Goal: Transaction & Acquisition: Purchase product/service

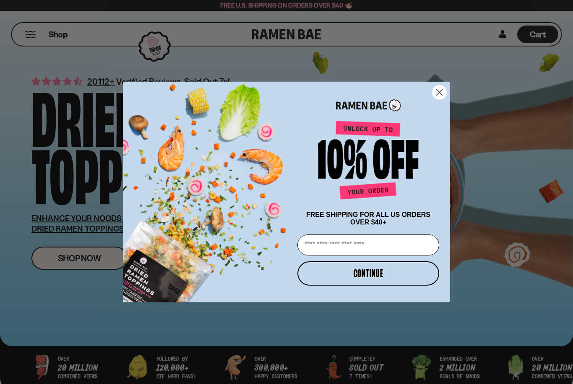
click at [437, 93] on icon "Close dialog" at bounding box center [439, 93] width 6 height 6
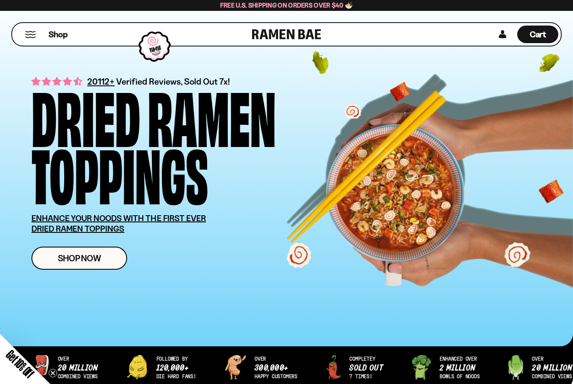
click at [34, 31] on button "Mobile Menu Trigger" at bounding box center [30, 34] width 11 height 7
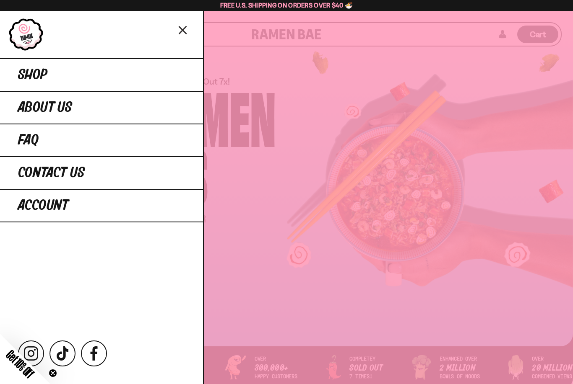
click at [95, 74] on link "Shop" at bounding box center [101, 74] width 203 height 33
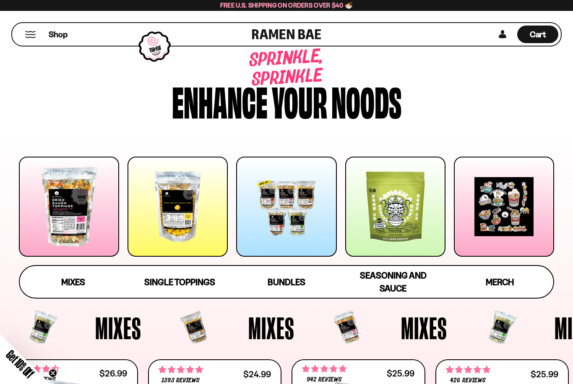
click at [68, 212] on div at bounding box center [69, 207] width 100 height 100
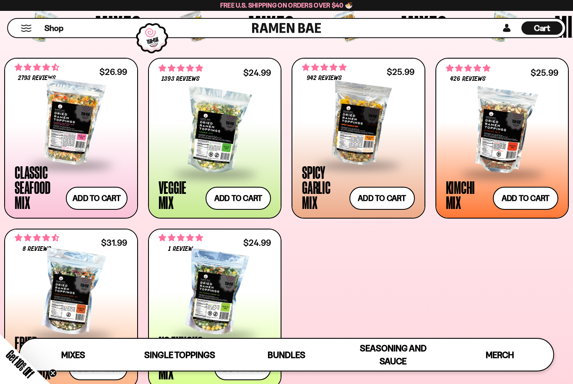
scroll to position [285, 0]
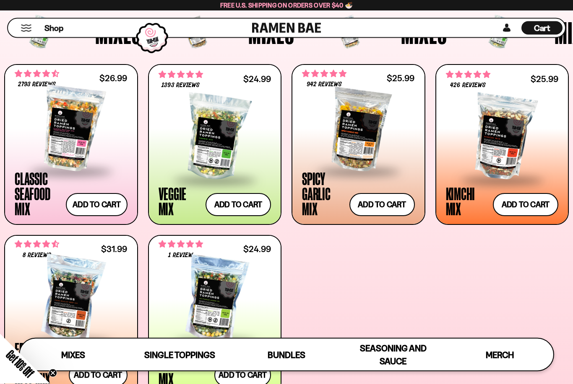
click at [214, 128] on div at bounding box center [214, 138] width 113 height 84
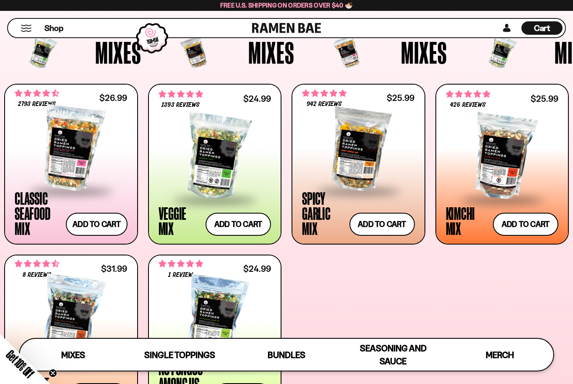
scroll to position [264, 0]
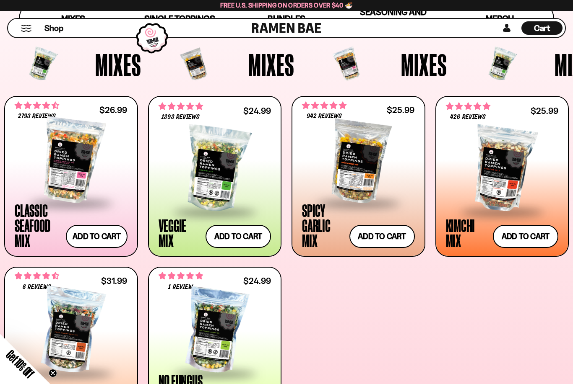
click at [73, 158] on div at bounding box center [71, 161] width 113 height 84
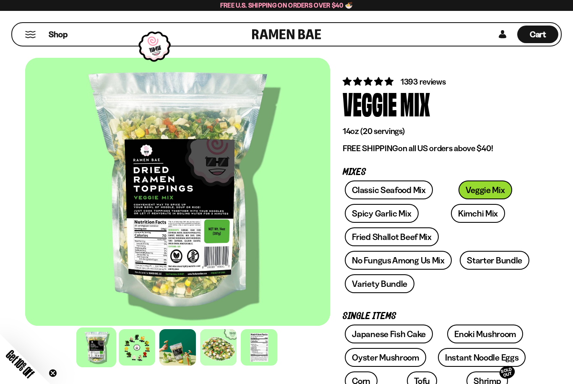
click at [139, 348] on div at bounding box center [137, 348] width 36 height 36
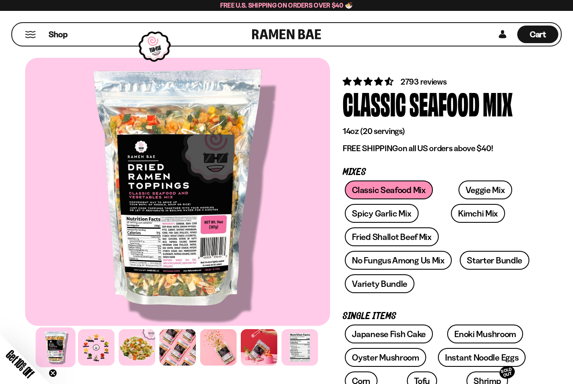
click at [98, 347] on div at bounding box center [96, 348] width 36 height 36
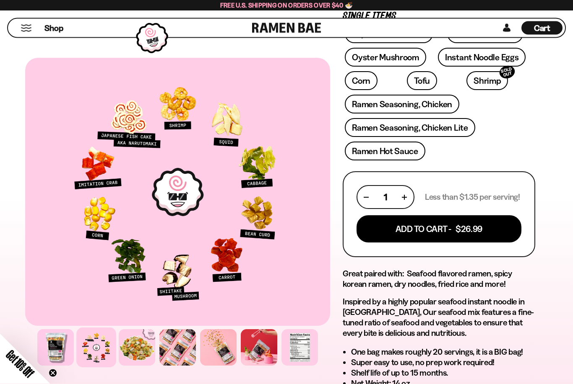
scroll to position [301, 0]
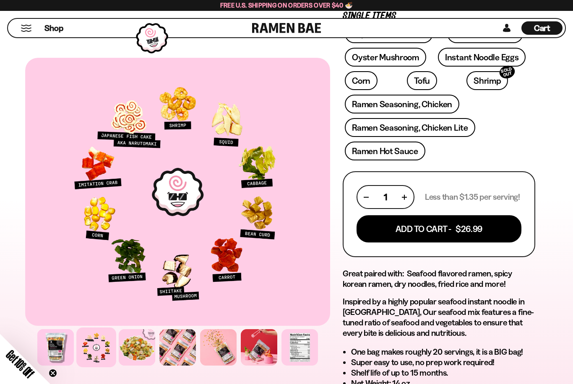
click at [469, 234] on button "Add To Cart - $26.99" at bounding box center [438, 228] width 165 height 27
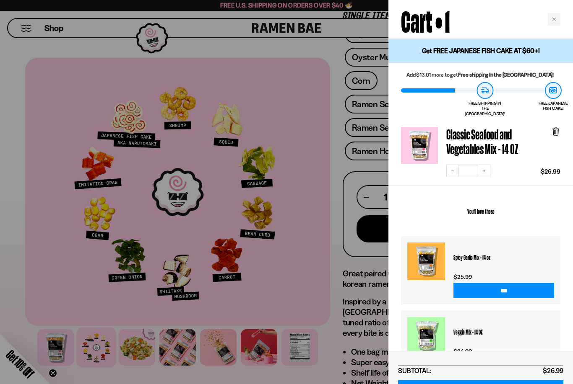
click at [20, 54] on div at bounding box center [286, 192] width 573 height 384
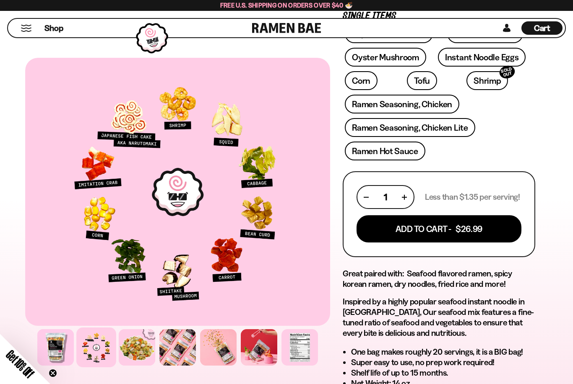
click at [28, 25] on button "Mobile Menu Trigger" at bounding box center [26, 28] width 11 height 7
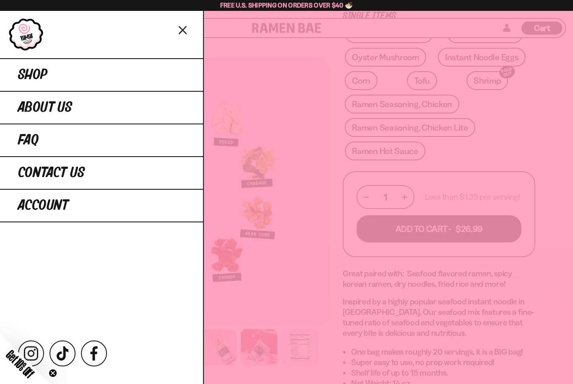
click at [114, 75] on link "Shop" at bounding box center [101, 74] width 203 height 33
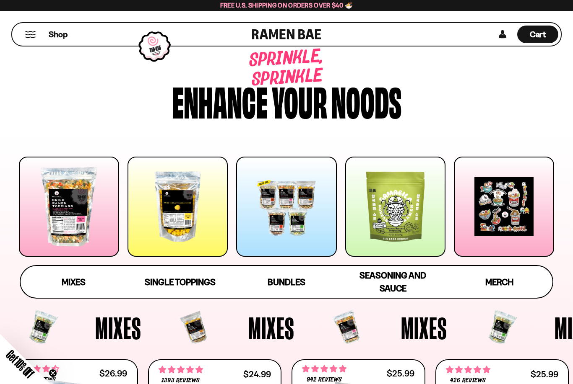
click at [179, 283] on span "Single Toppings" at bounding box center [180, 282] width 71 height 10
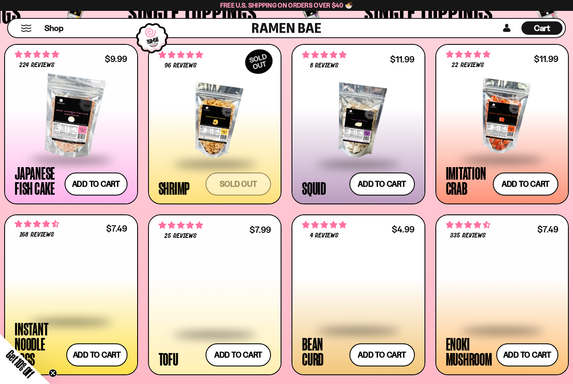
scroll to position [752, 0]
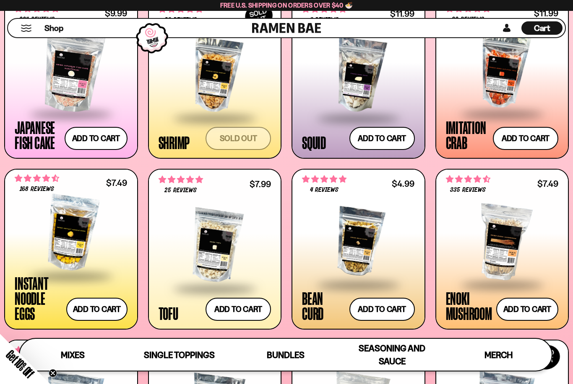
click at [97, 310] on button "Add to cart Add — Regular price $7.49 Regular price Sale price $7.49 Unit price…" at bounding box center [96, 309] width 61 height 23
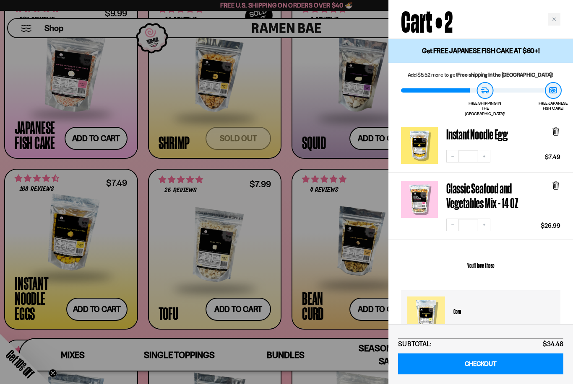
click at [287, 216] on div at bounding box center [286, 192] width 573 height 384
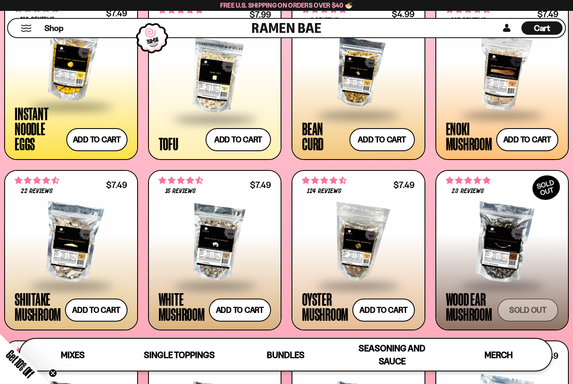
scroll to position [934, 0]
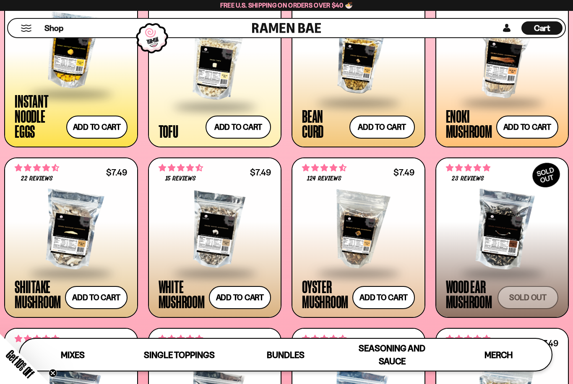
click at [242, 298] on button "Add to cart Add — Regular price $7.49 Regular price Sale price $7.49 Unit price…" at bounding box center [240, 297] width 62 height 23
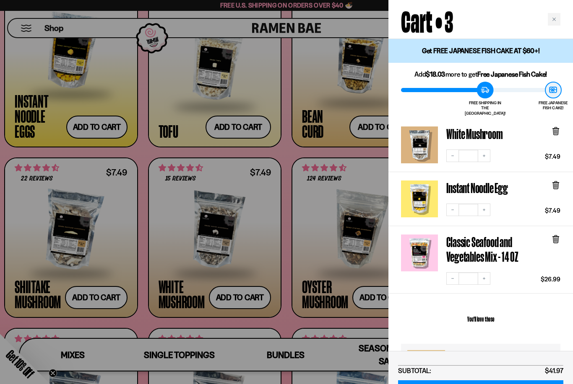
click at [342, 270] on div at bounding box center [286, 192] width 573 height 384
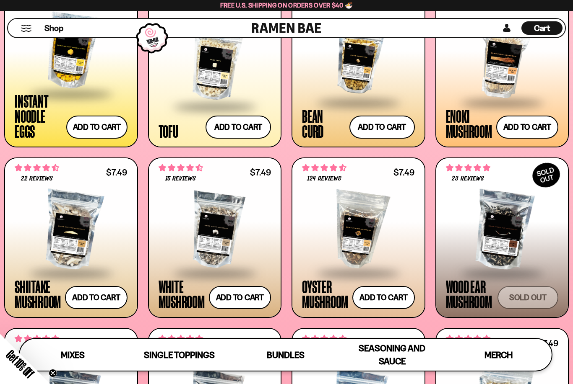
click at [378, 303] on button "Add to cart Add — Regular price $7.49 Regular price Sale price $7.49 Unit price…" at bounding box center [383, 297] width 62 height 23
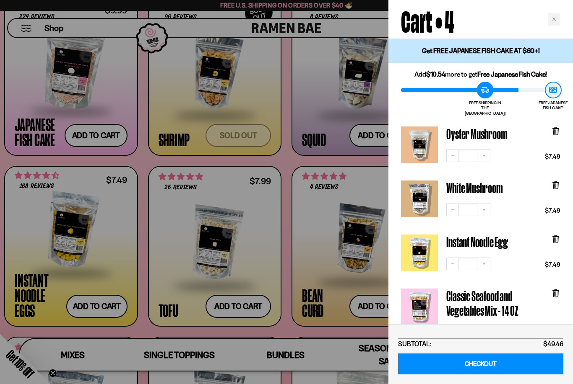
scroll to position [754, 0]
click at [290, 219] on div at bounding box center [286, 192] width 573 height 384
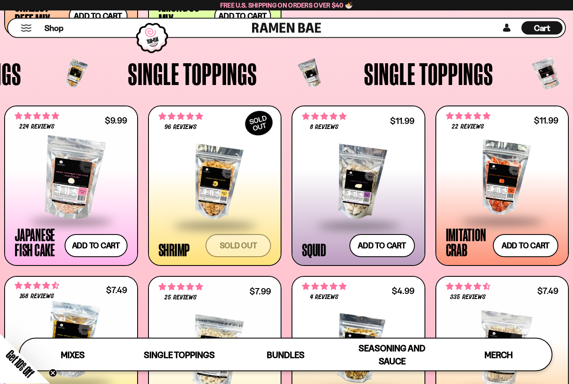
scroll to position [644, 0]
click at [522, 247] on button "Add to cart Add — Regular price $11.99 Regular price Sale price $11.99 Unit pri…" at bounding box center [525, 245] width 65 height 23
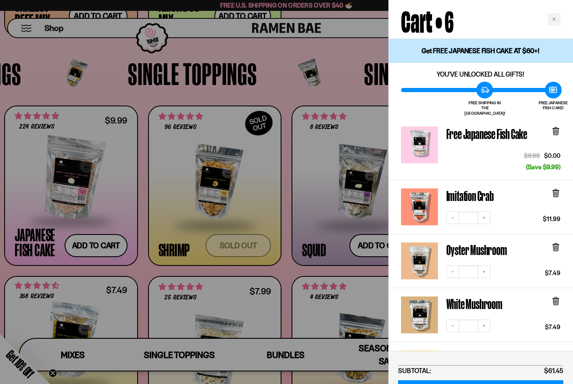
scroll to position [0, 0]
click at [89, 123] on div at bounding box center [286, 192] width 573 height 384
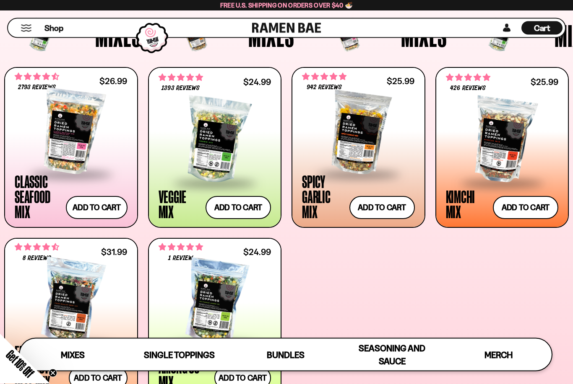
scroll to position [282, 0]
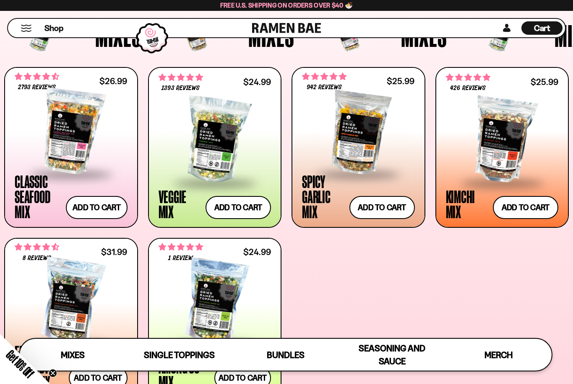
click at [220, 142] on div at bounding box center [214, 141] width 113 height 84
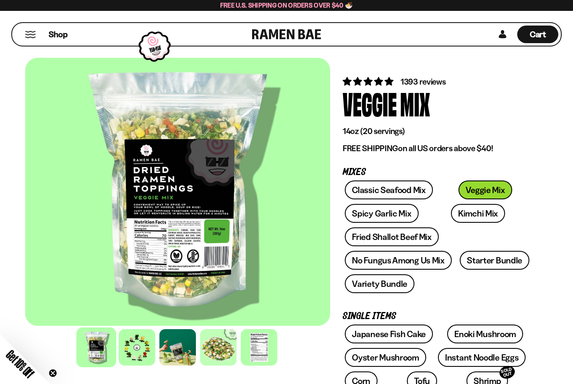
click at [136, 352] on div at bounding box center [137, 348] width 36 height 36
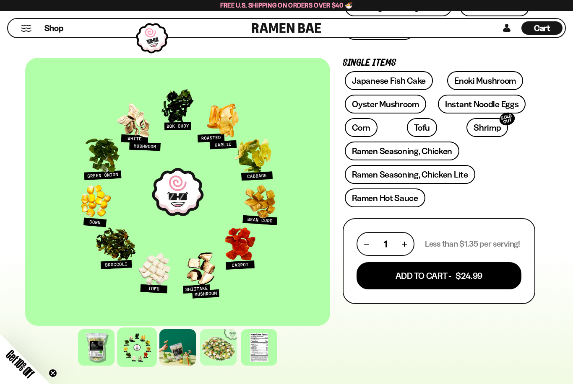
scroll to position [251, 0]
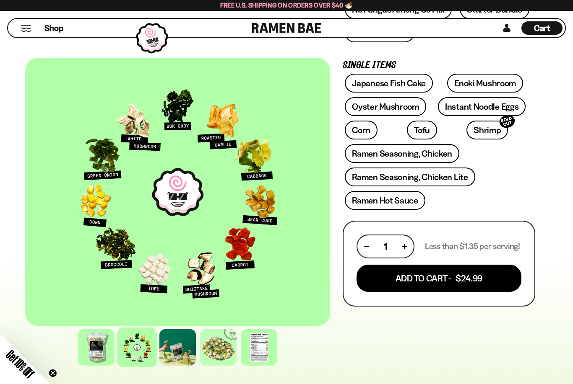
click at [460, 281] on button "Add To Cart - $24.99" at bounding box center [438, 278] width 165 height 27
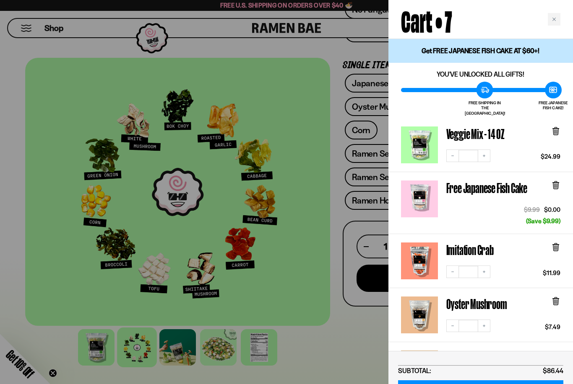
click at [347, 346] on div at bounding box center [286, 192] width 573 height 384
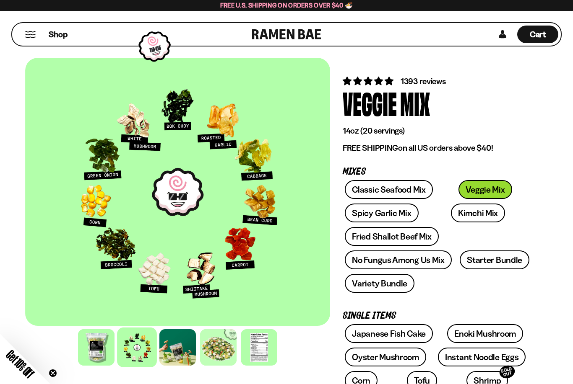
scroll to position [0, 0]
